Goal: Find specific page/section: Find specific page/section

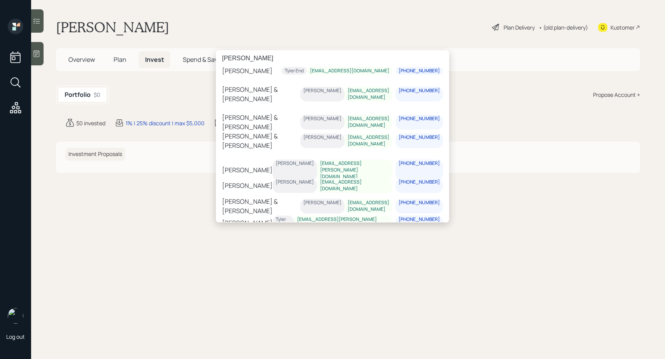
scroll to position [71, 0]
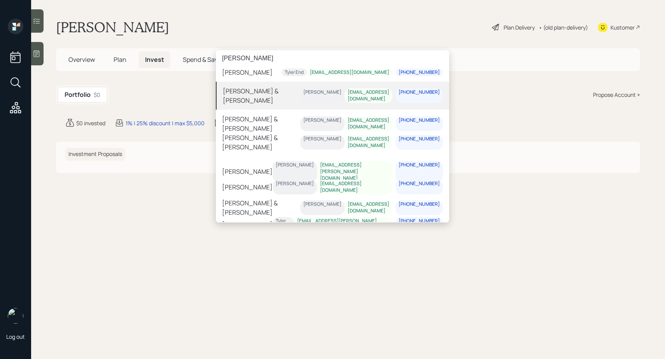
type input "fisher"
click at [290, 97] on div "[PERSON_NAME] & [PERSON_NAME]" at bounding box center [261, 95] width 77 height 19
